Goal: Task Accomplishment & Management: Manage account settings

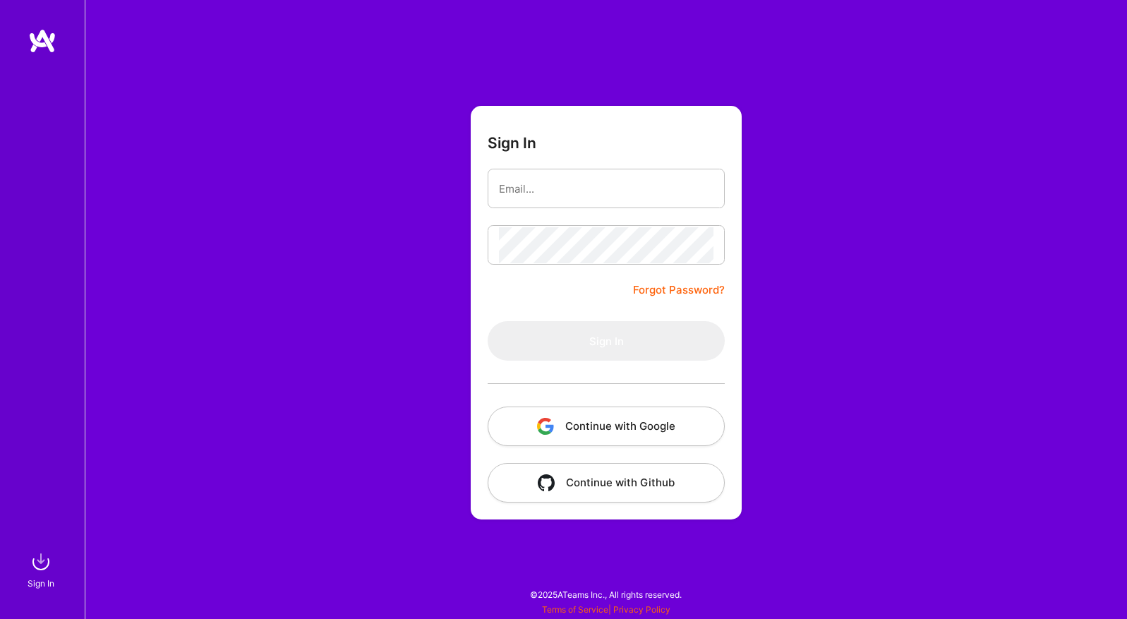
click at [612, 426] on button "Continue with Google" at bounding box center [606, 427] width 237 height 40
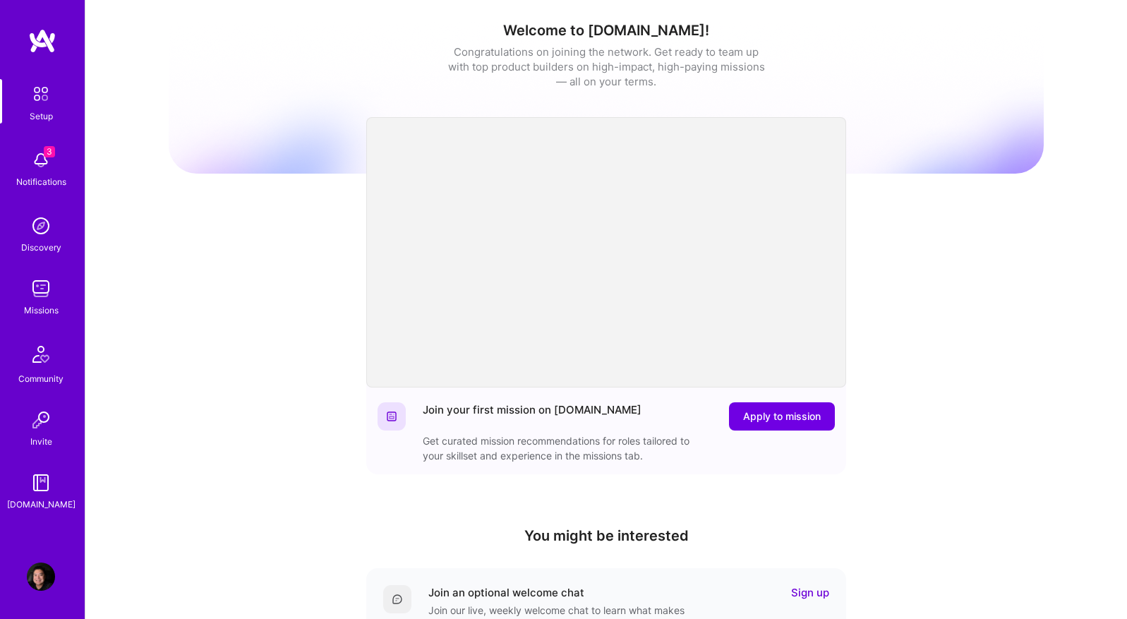
click at [41, 167] on img at bounding box center [41, 160] width 28 height 28
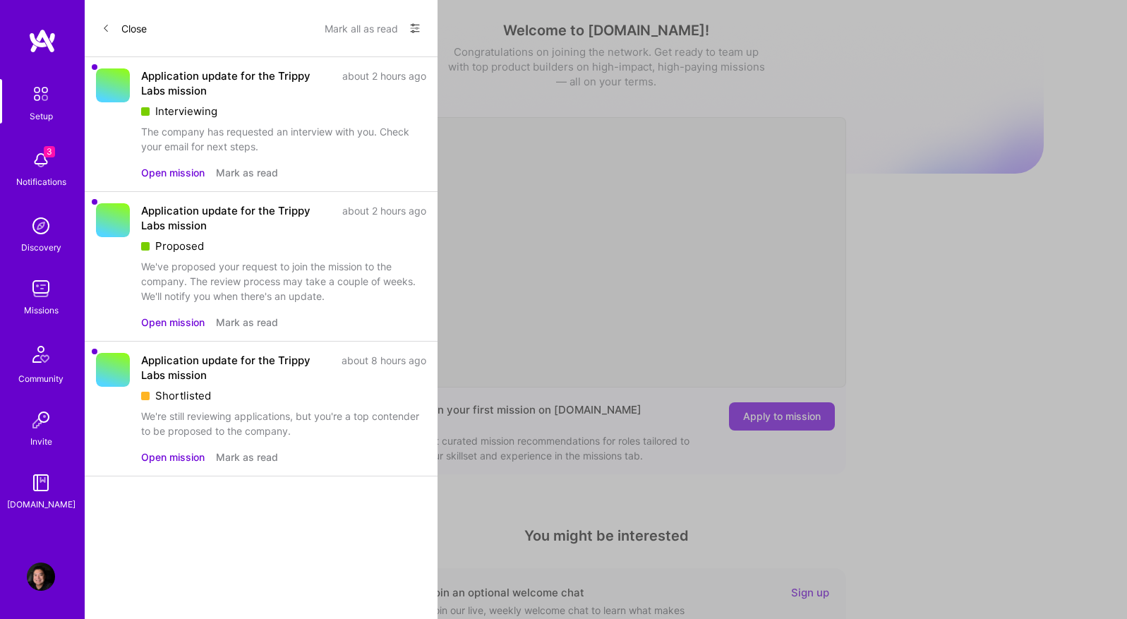
click at [190, 176] on button "Open mission" at bounding box center [173, 172] width 64 height 15
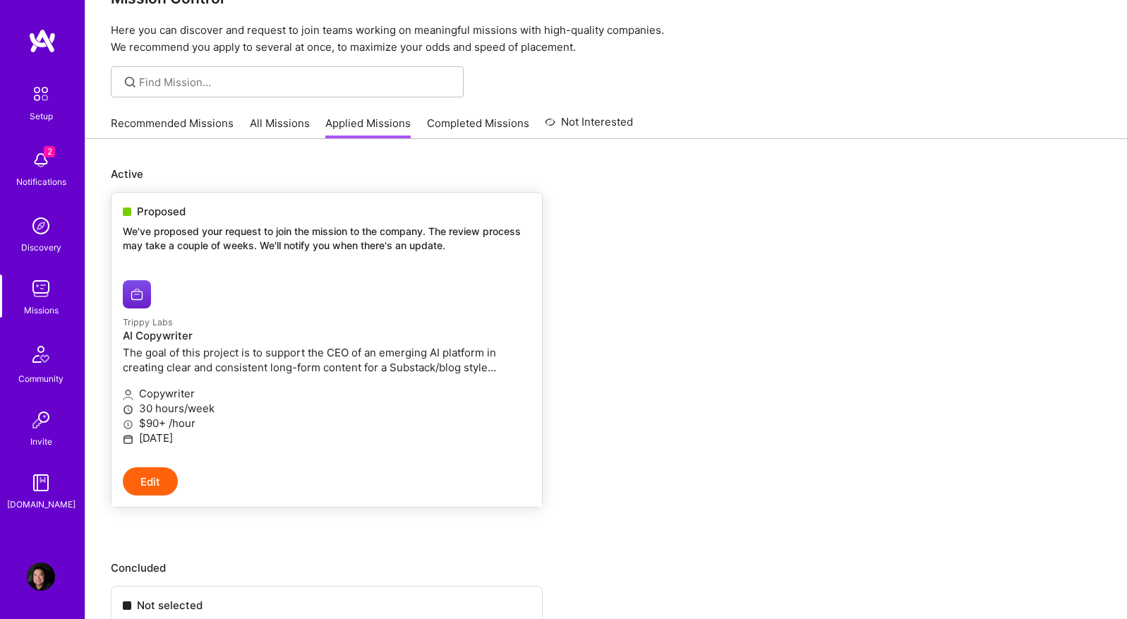
scroll to position [25, 0]
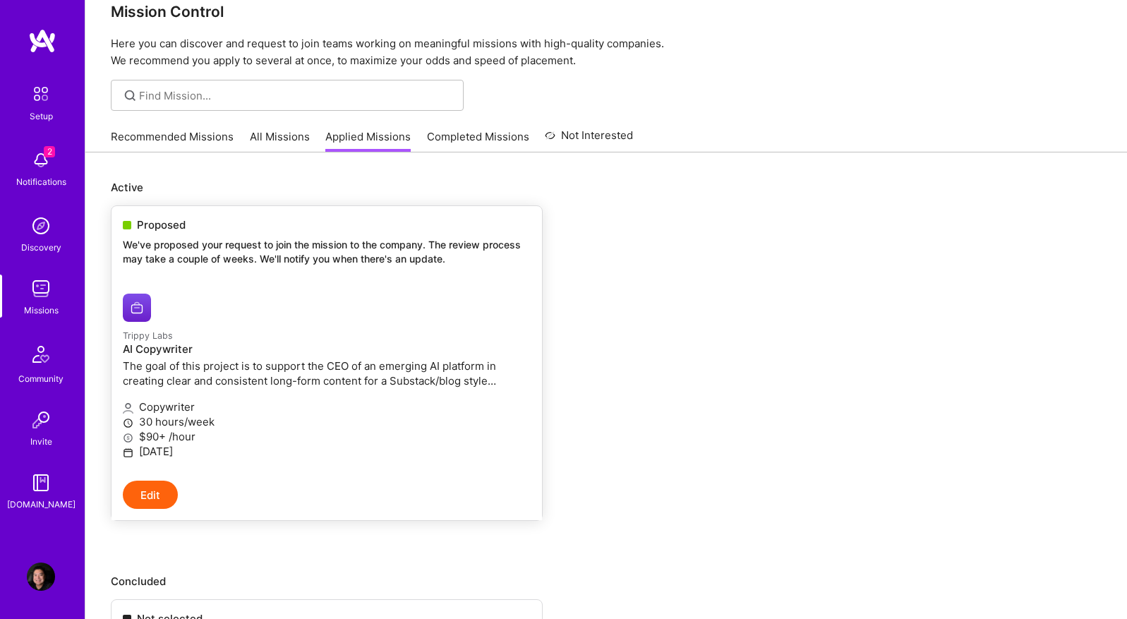
click at [217, 243] on p "We've proposed your request to join the mission to the company. The review proc…" at bounding box center [327, 252] width 408 height 28
click at [174, 223] on span "Proposed" at bounding box center [161, 224] width 49 height 15
click at [42, 154] on img at bounding box center [41, 160] width 28 height 28
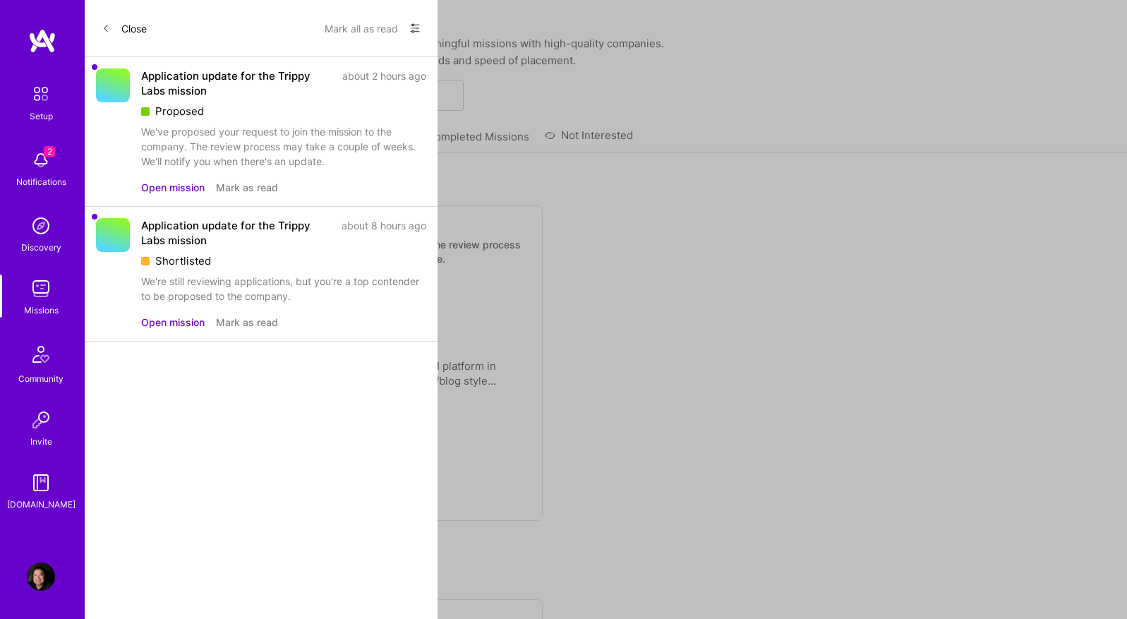
click at [52, 160] on div "Setup 2 Notifications Discovery Missions Community Invite [DOMAIN_NAME]" at bounding box center [42, 295] width 85 height 433
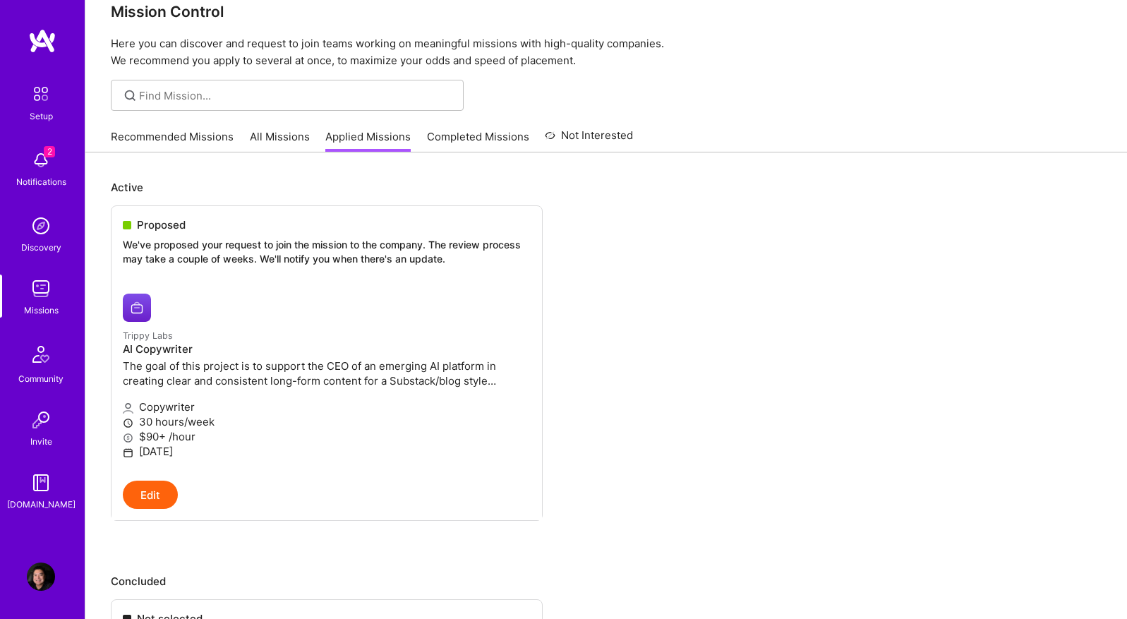
click at [52, 160] on img at bounding box center [41, 160] width 28 height 28
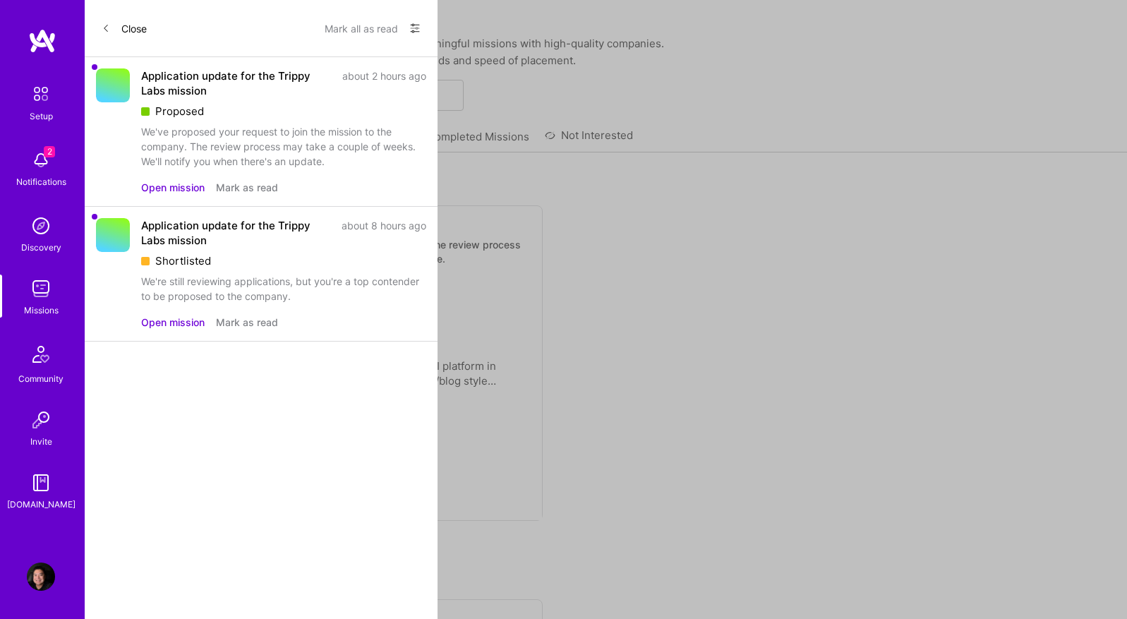
click at [120, 84] on div at bounding box center [113, 85] width 34 height 34
click at [205, 66] on div "Application update for the Trippy Labs mission about 2 hours ago Proposed We've…" at bounding box center [261, 132] width 353 height 150
click at [348, 25] on button "Mark all as read" at bounding box center [361, 28] width 73 height 23
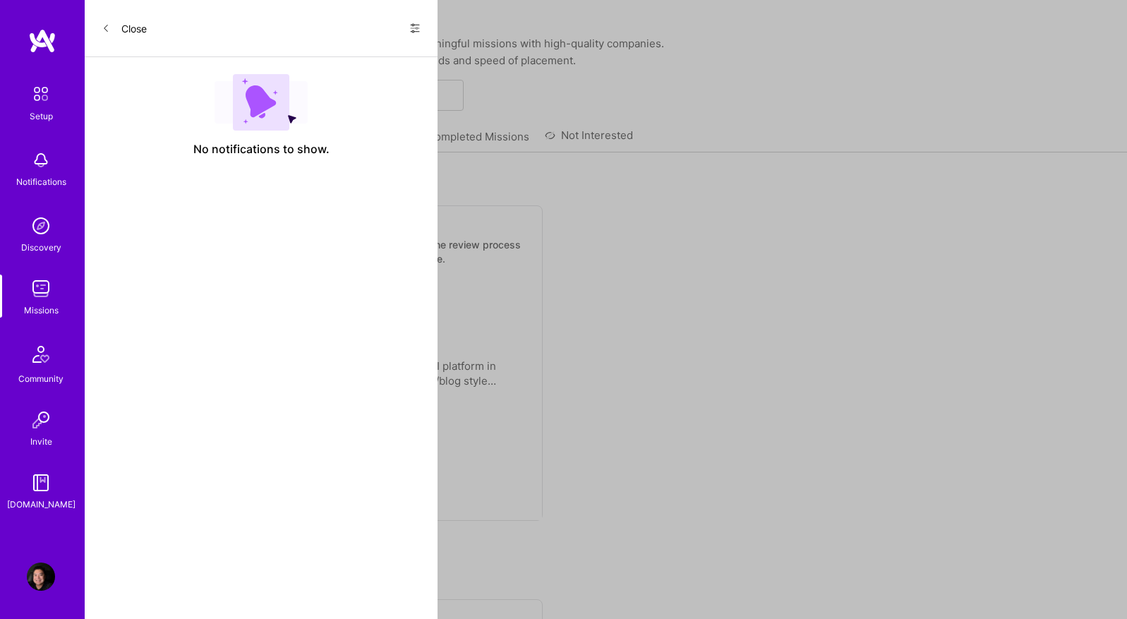
click at [120, 33] on button "Close" at bounding box center [124, 28] width 45 height 23
